Goal: Check status: Check status

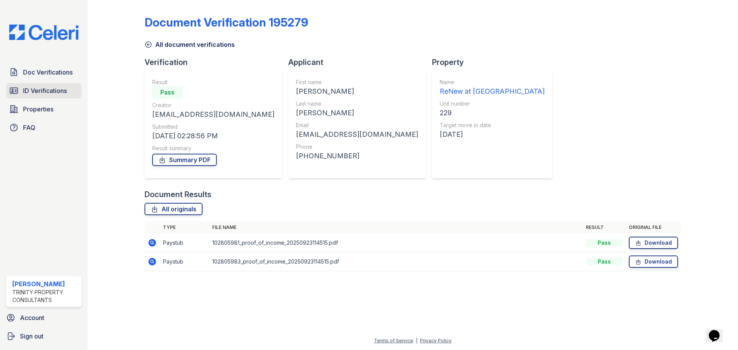
click at [42, 93] on span "ID Verifications" at bounding box center [45, 90] width 44 height 9
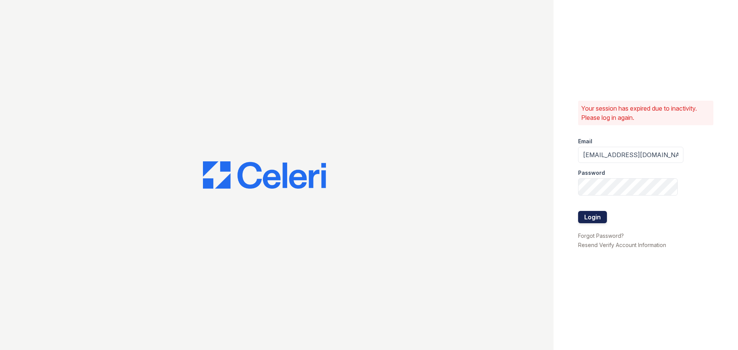
click at [603, 216] on button "Login" at bounding box center [592, 217] width 29 height 12
